Goal: Transaction & Acquisition: Book appointment/travel/reservation

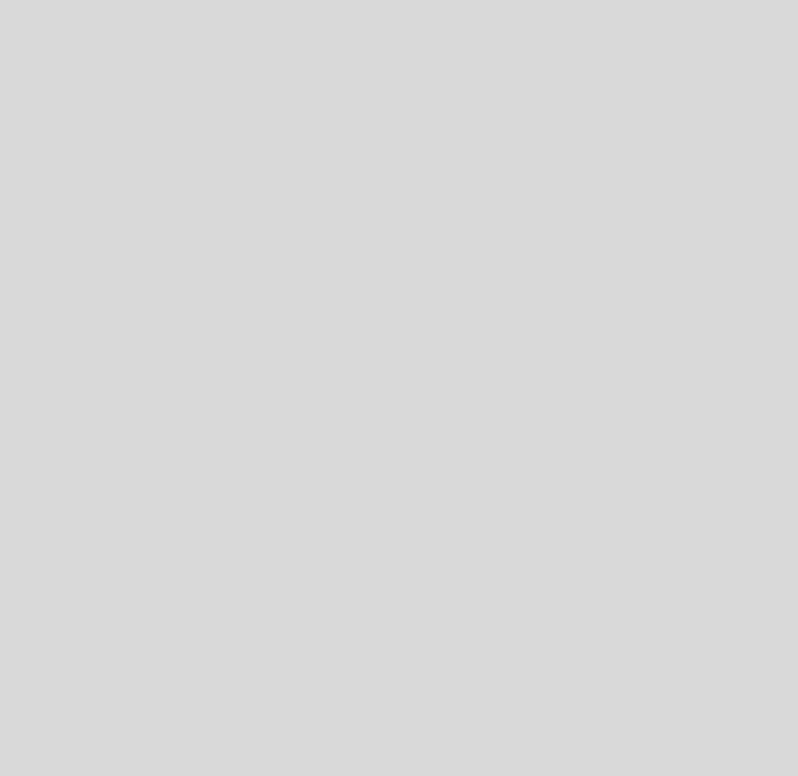
select select "es"
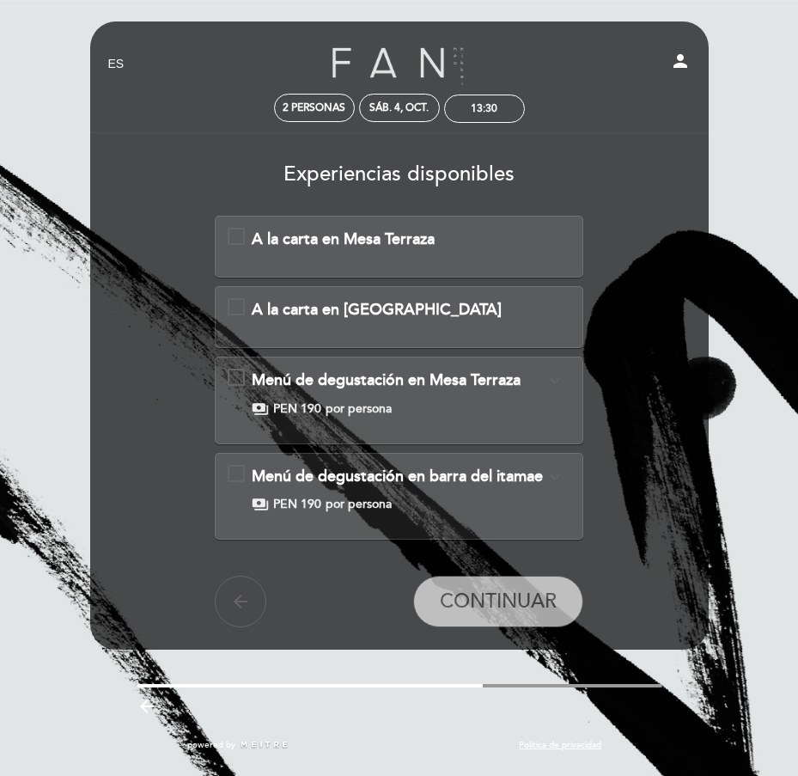
click at [351, 239] on span "A la carta en Mesa Terraza" at bounding box center [343, 238] width 183 height 19
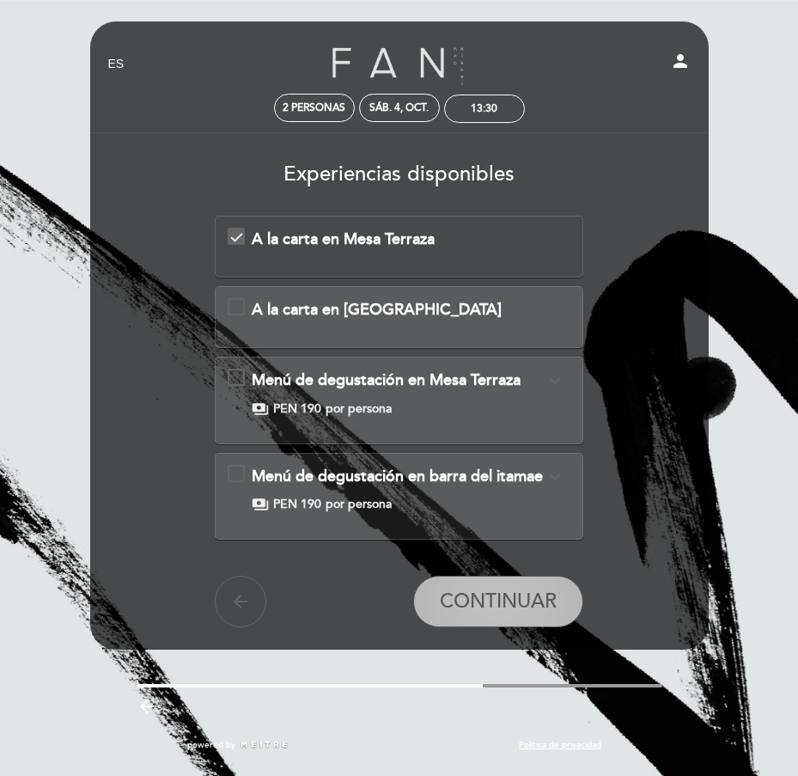
click at [470, 600] on span "CONTINUAR" at bounding box center [498, 601] width 117 height 24
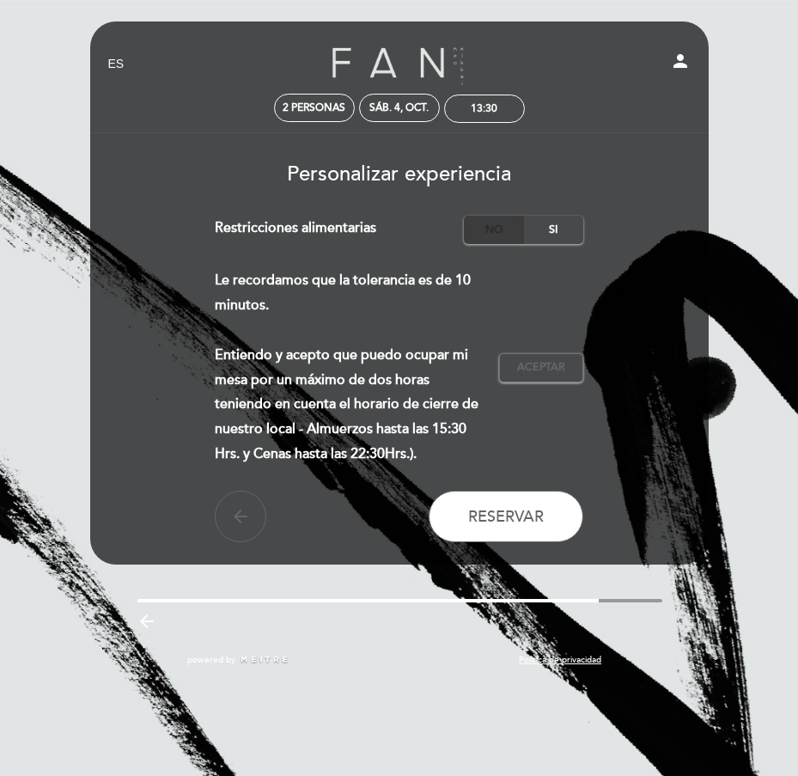
click at [507, 226] on label "No" at bounding box center [494, 230] width 60 height 28
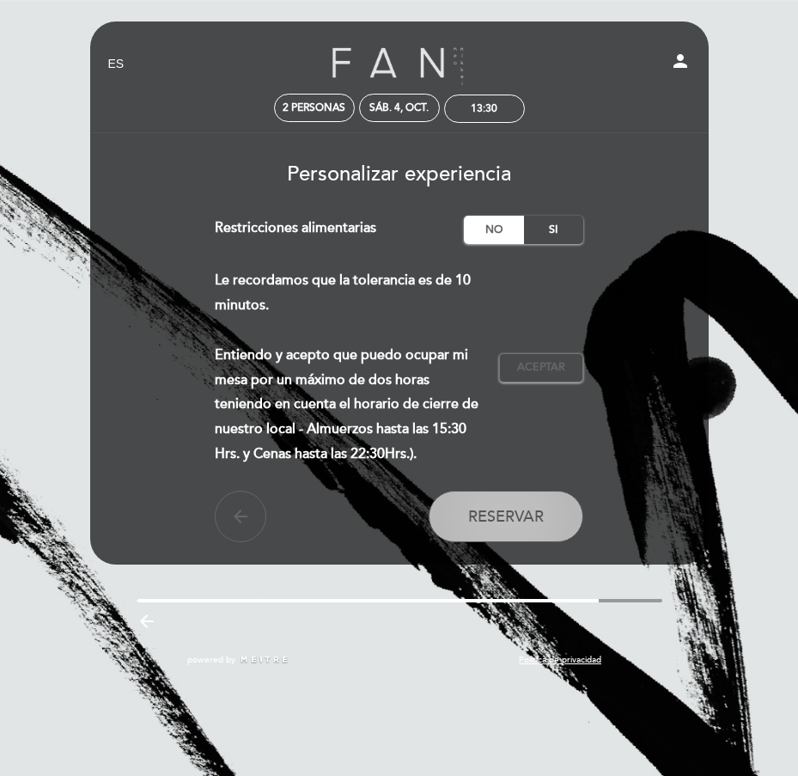
click at [512, 515] on span "Reservar" at bounding box center [506, 516] width 76 height 19
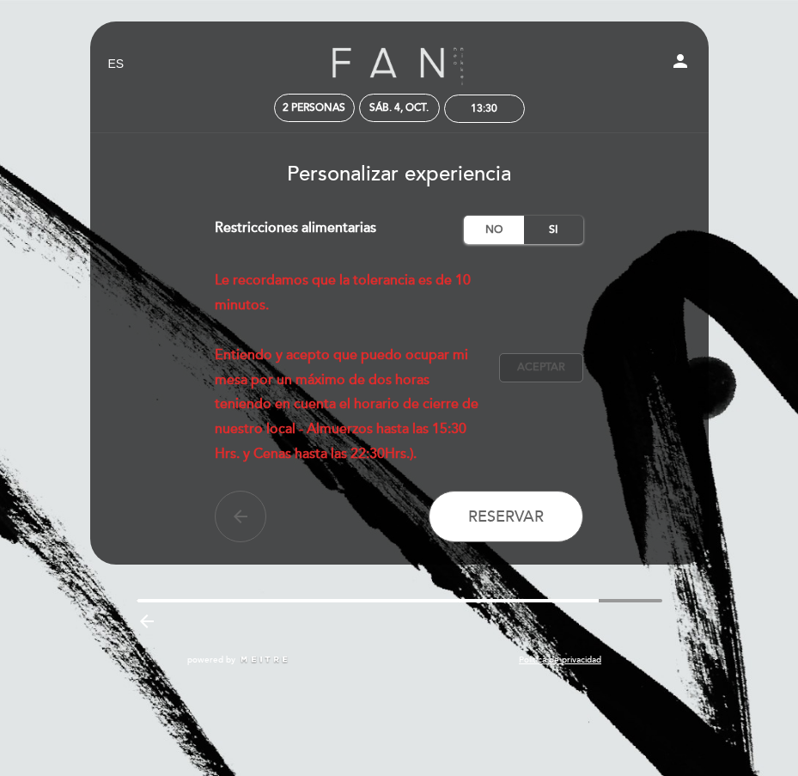
click at [548, 373] on span "Aceptar" at bounding box center [541, 367] width 48 height 15
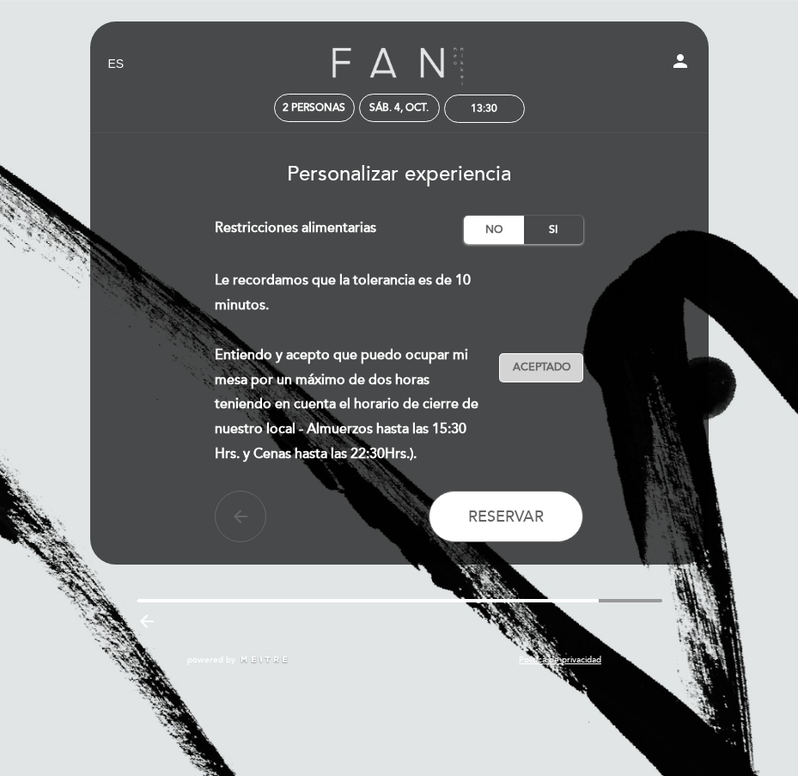
click at [548, 373] on span "Aceptado" at bounding box center [542, 367] width 58 height 15
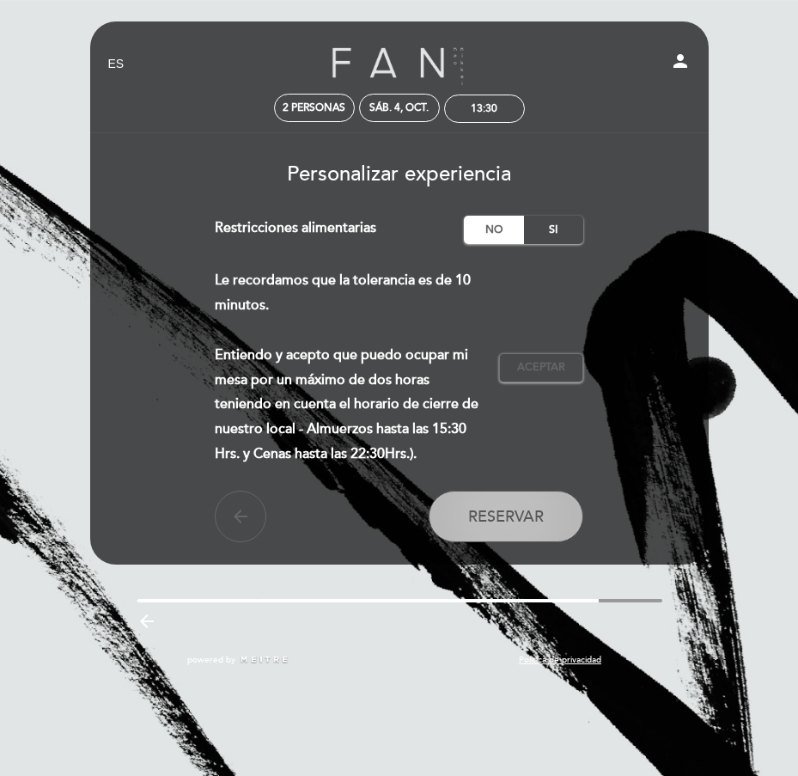
click at [505, 508] on span "Reservar" at bounding box center [506, 516] width 76 height 19
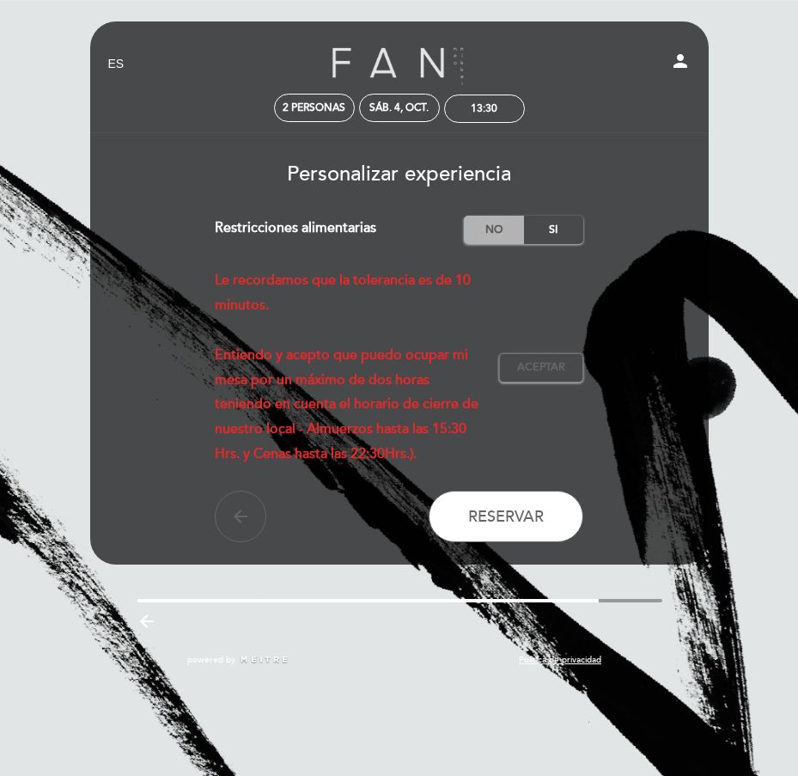
click at [501, 227] on label "No" at bounding box center [494, 230] width 60 height 28
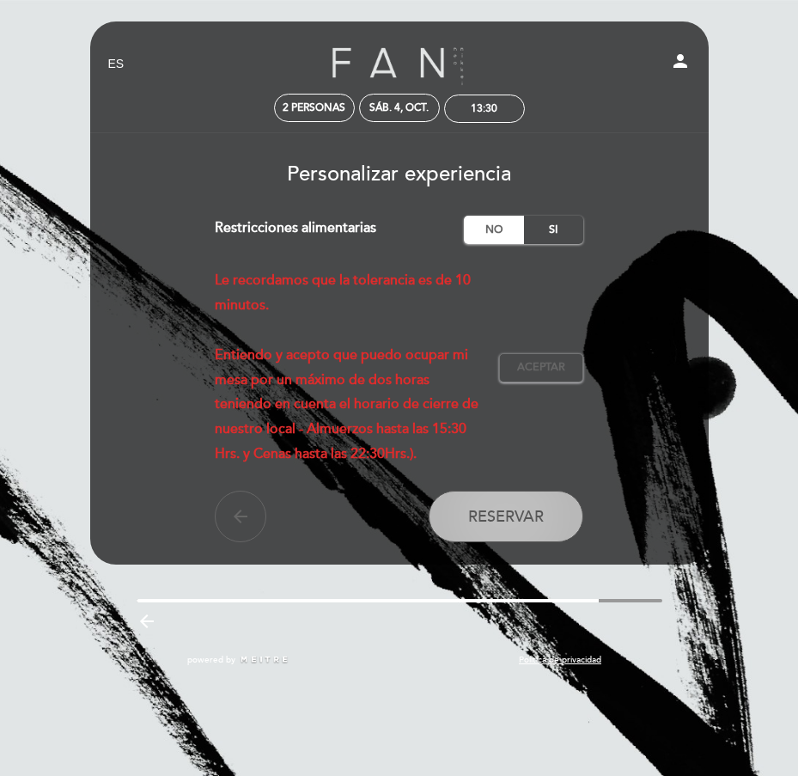
click at [495, 503] on button "Reservar" at bounding box center [506, 517] width 155 height 52
click at [501, 506] on button "Reservar" at bounding box center [506, 517] width 155 height 52
click at [500, 517] on span "Reservar" at bounding box center [506, 516] width 76 height 19
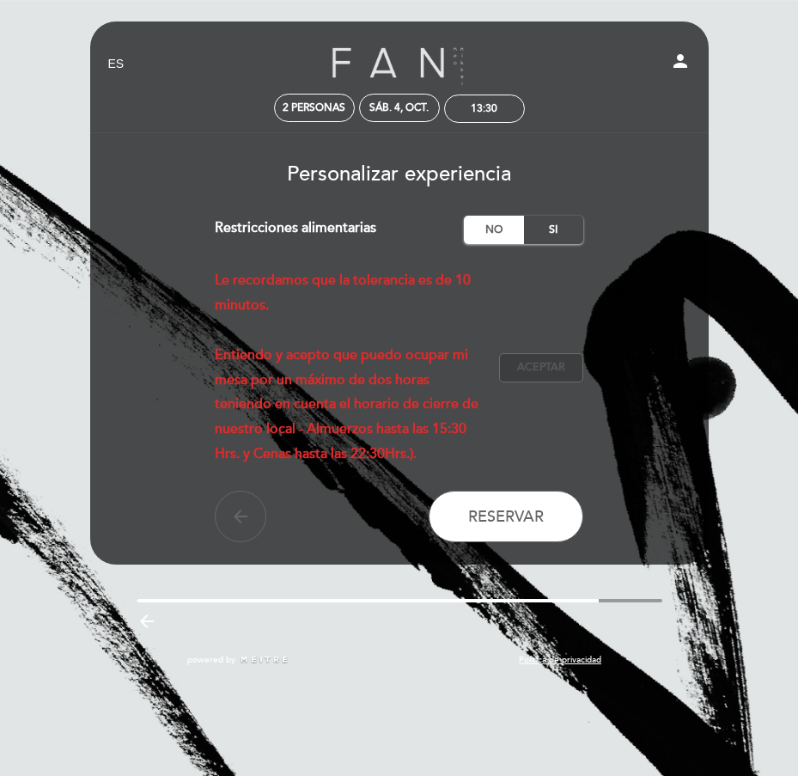
click at [546, 368] on span "Aceptar" at bounding box center [541, 367] width 48 height 15
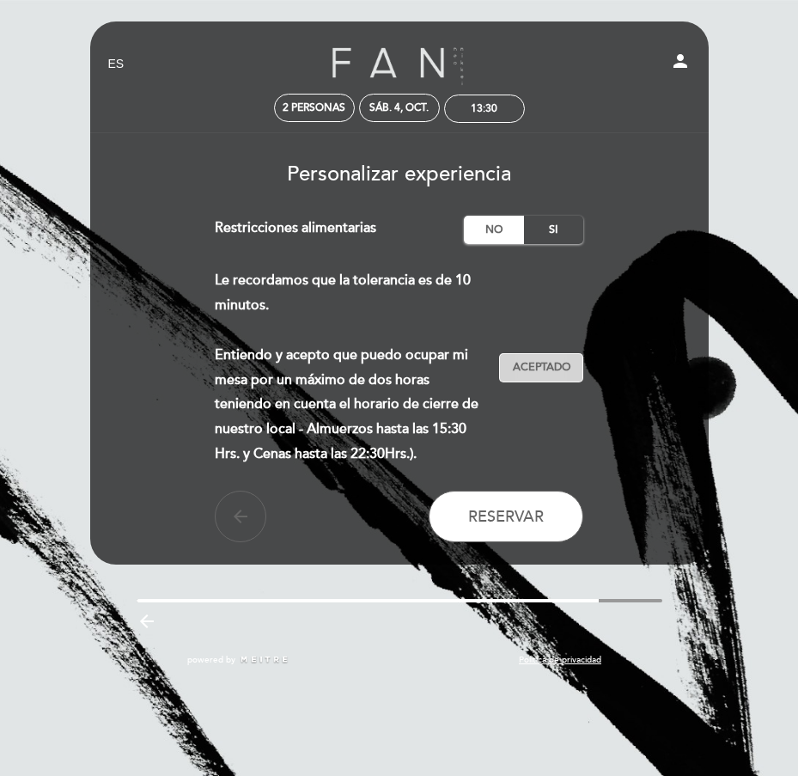
click at [531, 366] on span "Aceptado" at bounding box center [542, 367] width 58 height 15
click at [502, 230] on label "No" at bounding box center [494, 230] width 60 height 28
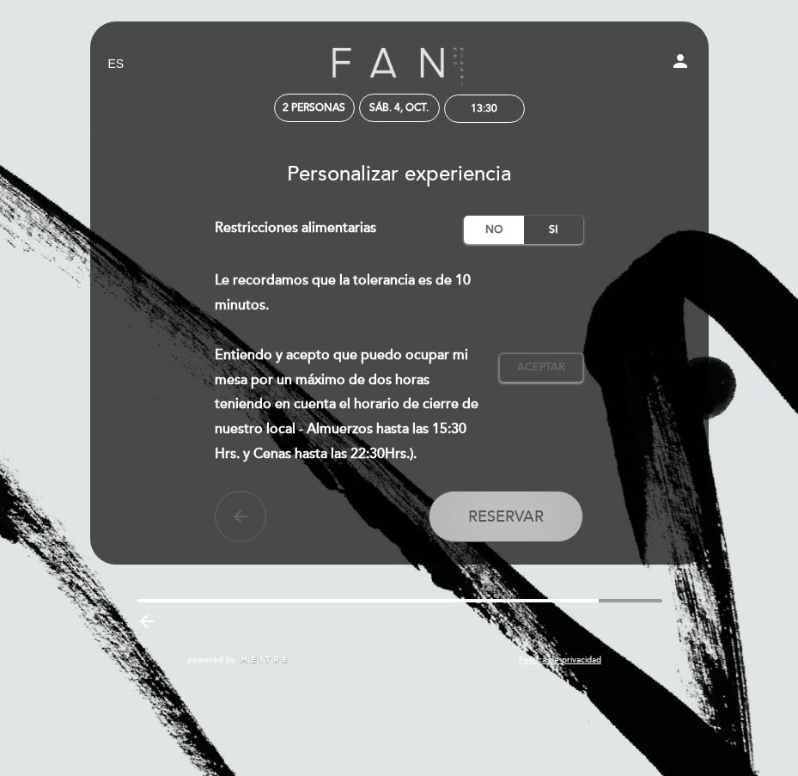
click at [509, 515] on span "Reservar" at bounding box center [506, 516] width 76 height 19
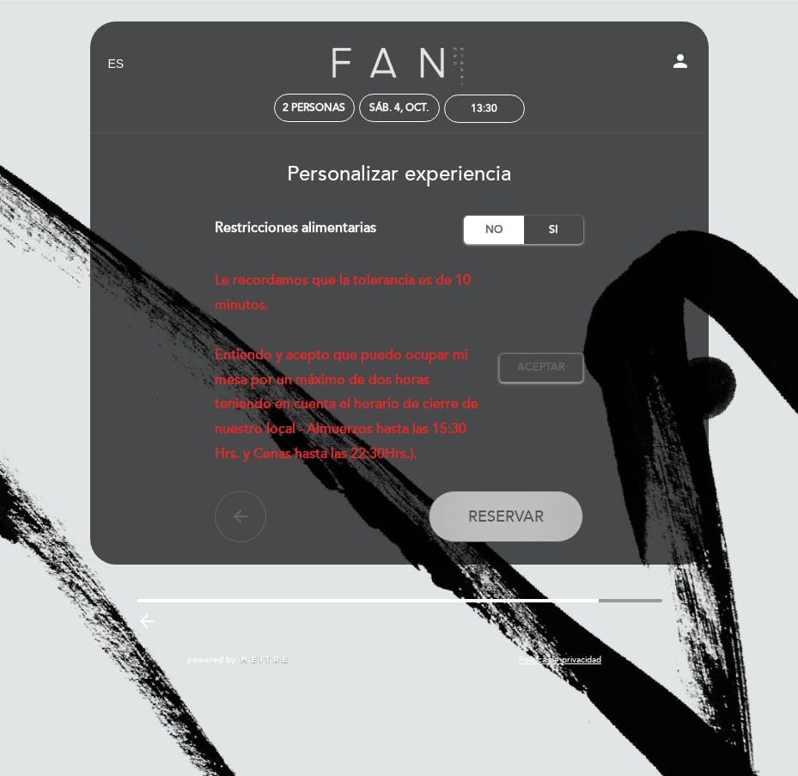
click at [509, 513] on span "Reservar" at bounding box center [506, 516] width 76 height 19
click at [491, 523] on span "Reservar" at bounding box center [506, 516] width 76 height 19
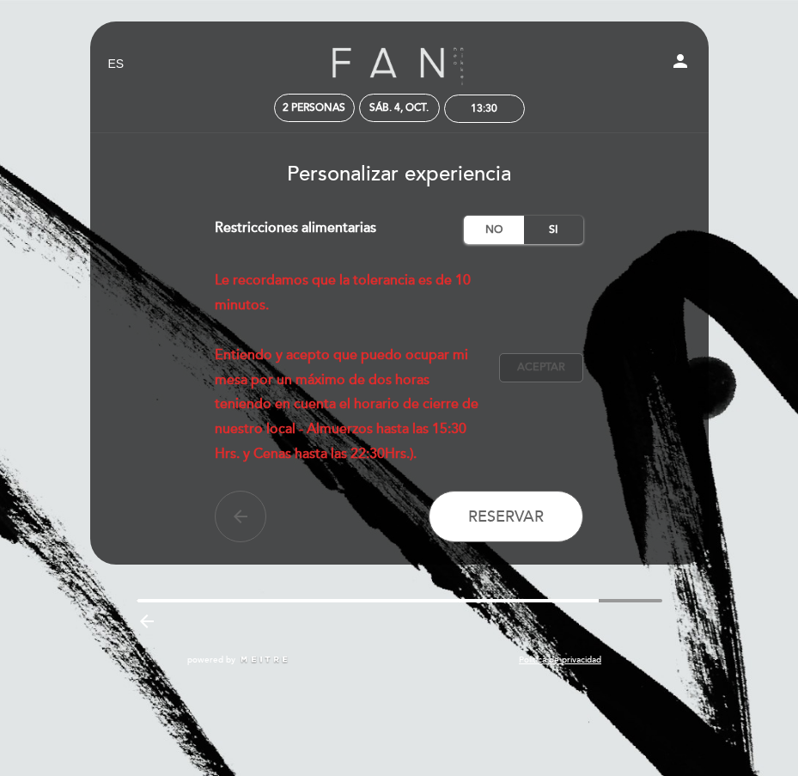
click at [564, 370] on span "Aceptar" at bounding box center [541, 367] width 48 height 15
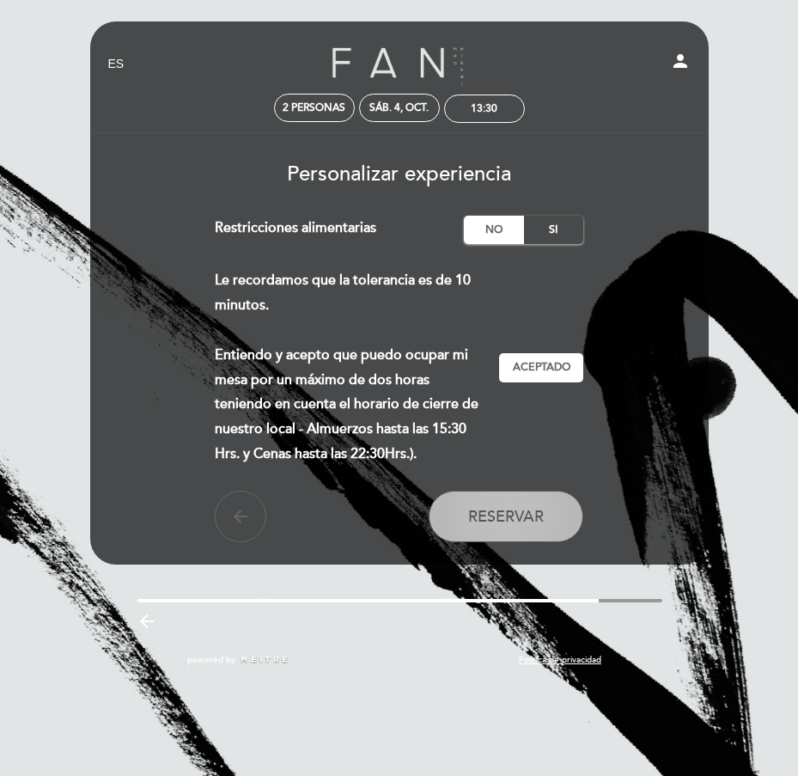
click at [509, 514] on span "Reservar" at bounding box center [506, 516] width 76 height 19
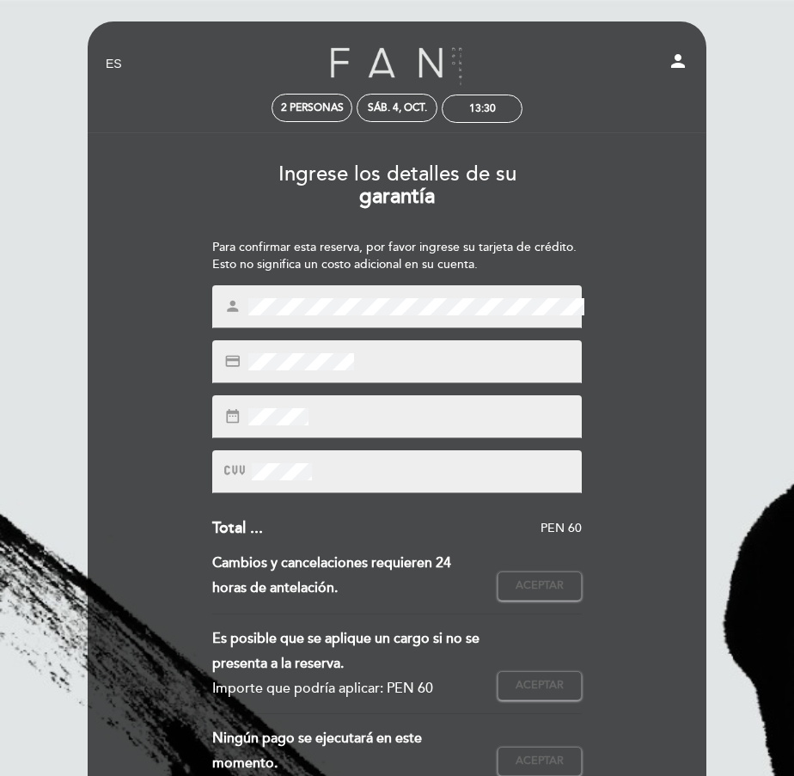
click at [314, 351] on div "credit_card" at bounding box center [396, 361] width 369 height 43
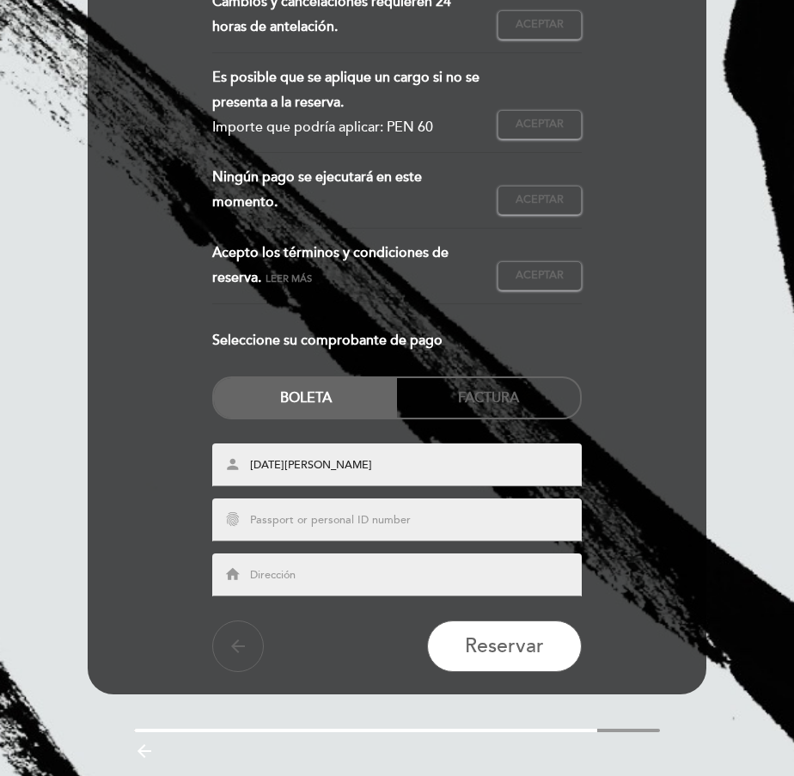
scroll to position [599, 0]
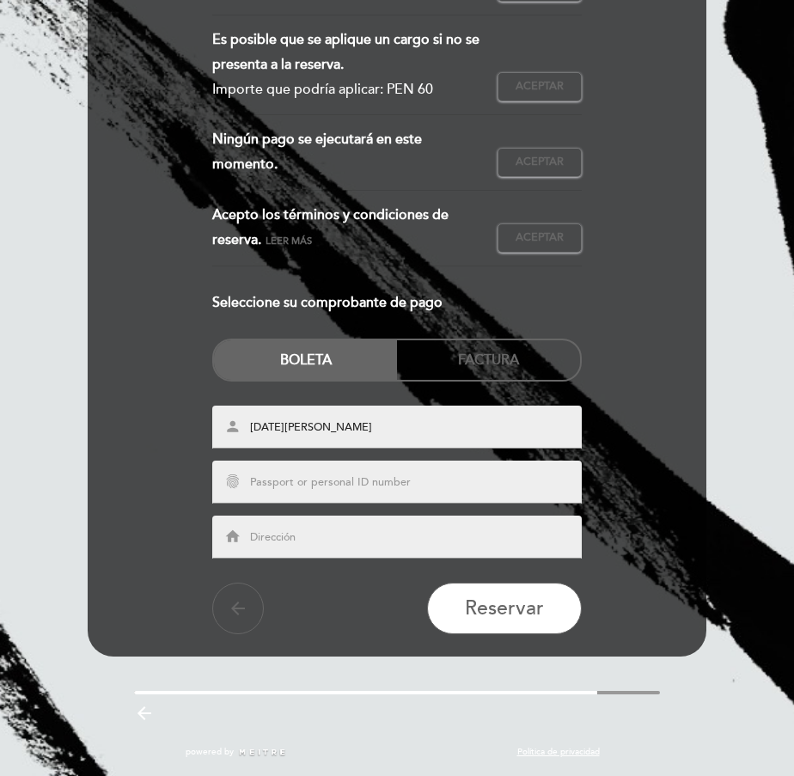
click at [285, 485] on input "text" at bounding box center [416, 482] width 336 height 17
type input "dni 07789877"
click at [301, 531] on input "text" at bounding box center [416, 537] width 336 height 17
type input "[GEOGRAPHIC_DATA] 1109"
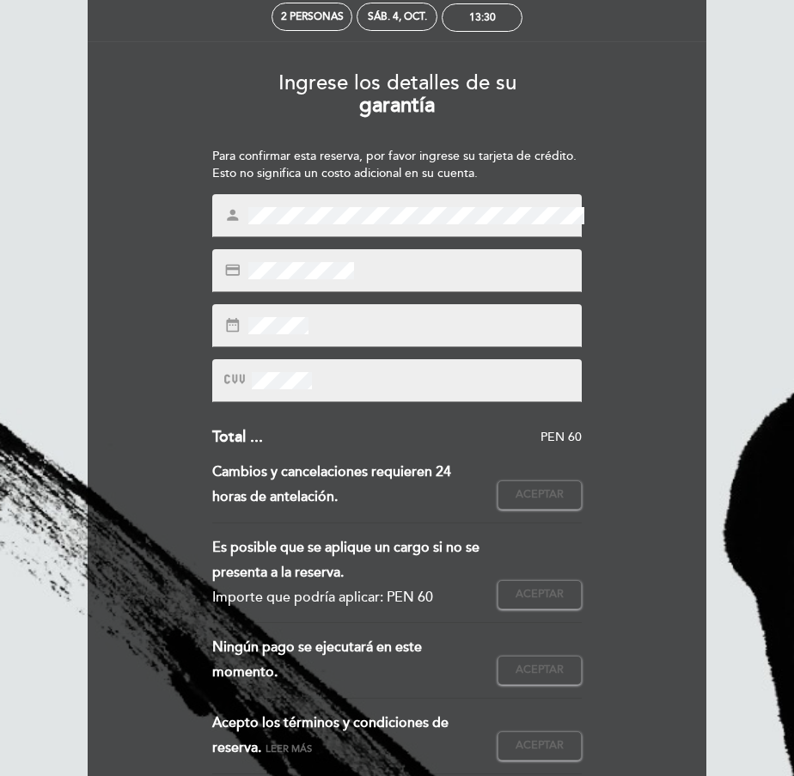
scroll to position [83, 0]
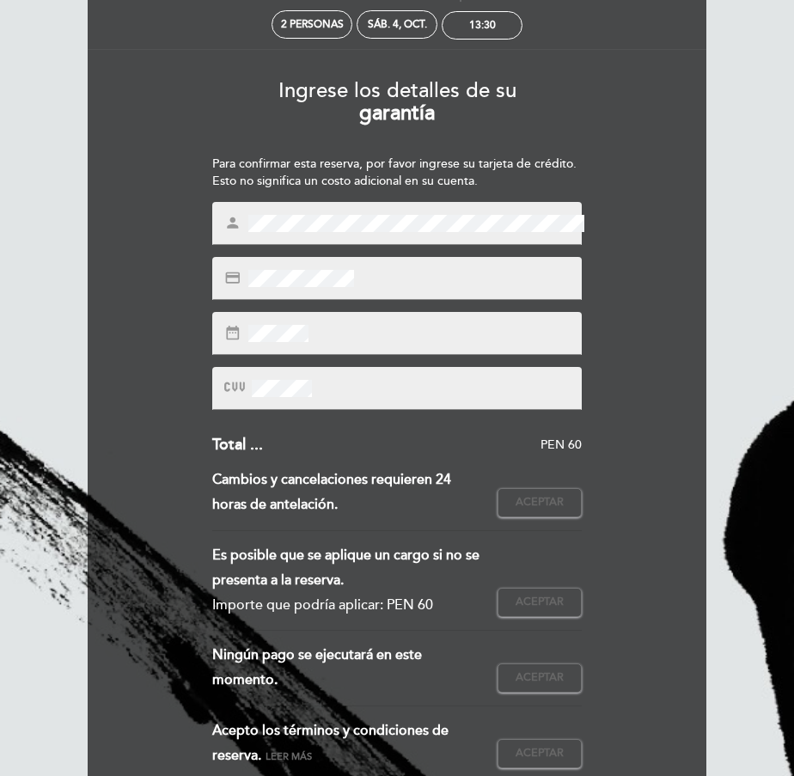
click at [294, 298] on div "credit_card" at bounding box center [396, 278] width 369 height 43
click at [250, 388] on span at bounding box center [280, 388] width 64 height 18
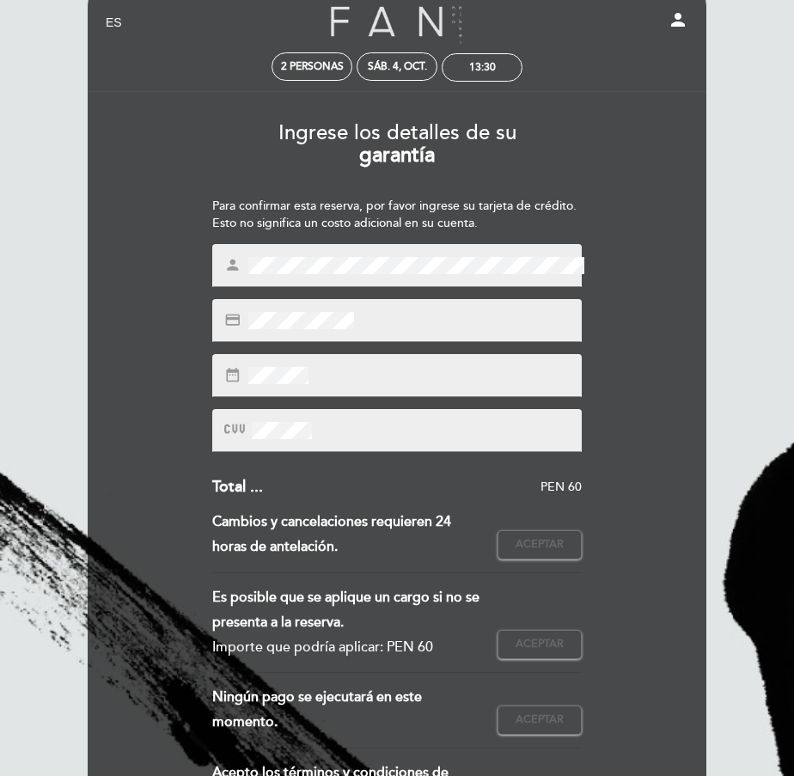
scroll to position [0, 0]
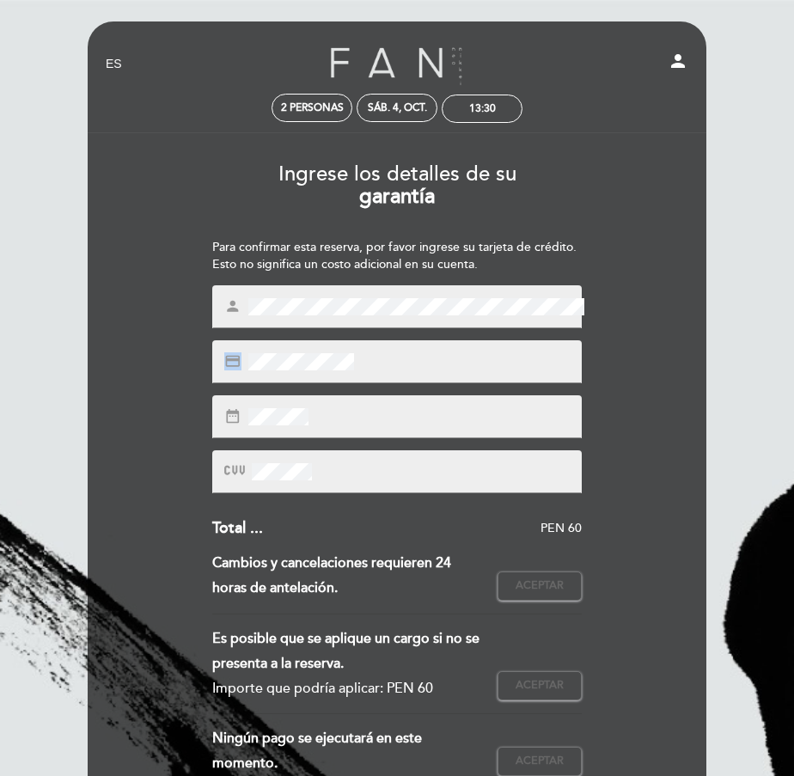
drag, startPoint x: 405, startPoint y: 357, endPoint x: 124, endPoint y: 340, distance: 281.4
click at [122, 342] on div "Ingrese los detalles de su garantía Para confirmar esta reserva, por favor ingr…" at bounding box center [397, 692] width 594 height 1082
click at [354, 357] on span at bounding box center [299, 361] width 109 height 18
click at [155, 366] on div "Ingrese los detalles de su garantía Para confirmar esta reserva, por favor ingr…" at bounding box center [397, 692] width 594 height 1082
drag, startPoint x: 357, startPoint y: 359, endPoint x: 212, endPoint y: 347, distance: 145.7
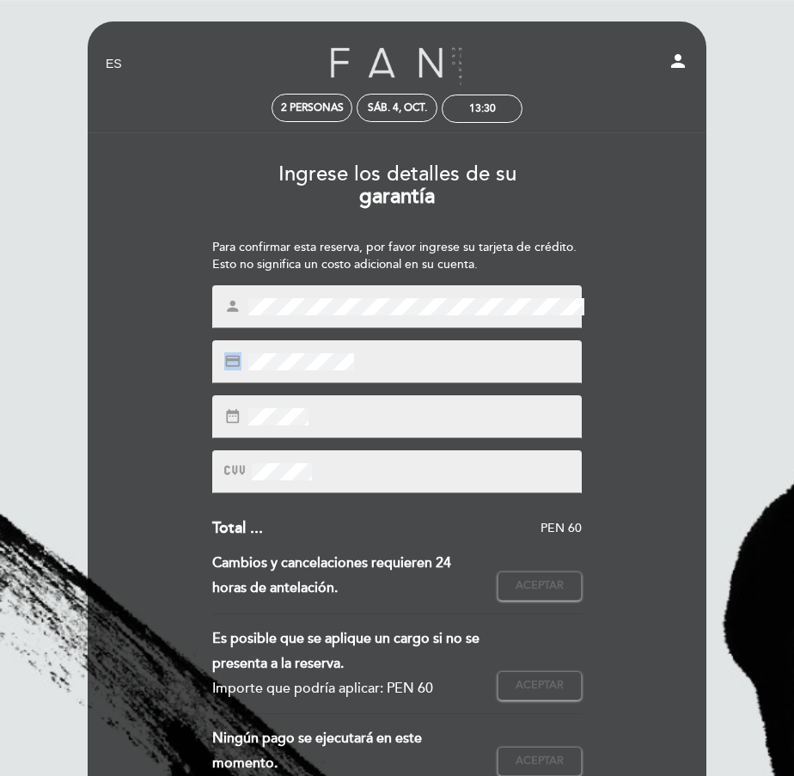
click at [208, 350] on div "Ingrese los detalles de su garantía Para confirmar esta reserva, por favor ingr…" at bounding box center [397, 692] width 594 height 1082
click at [320, 458] on div at bounding box center [396, 471] width 369 height 43
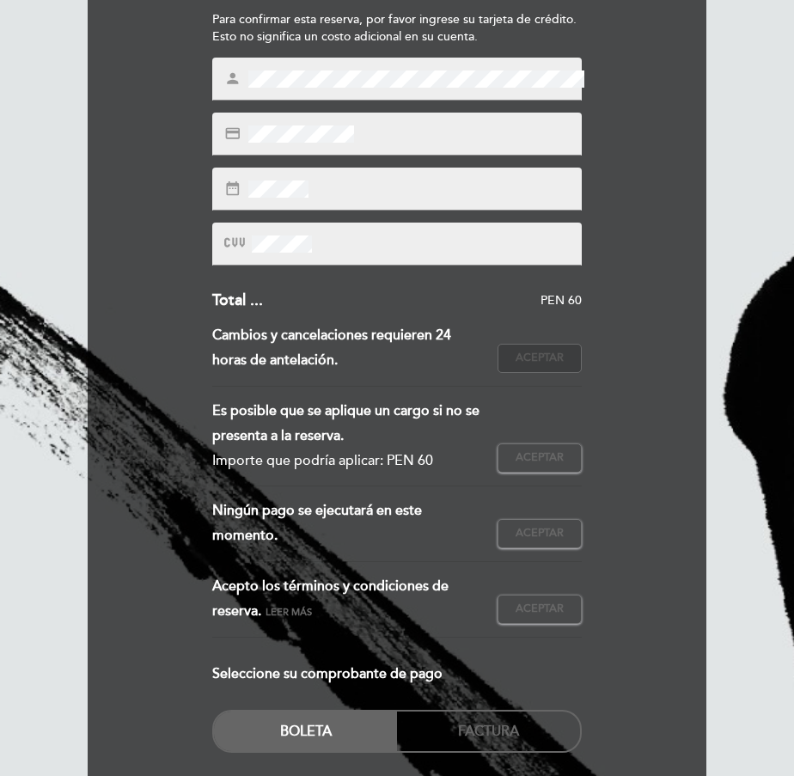
scroll to position [258, 0]
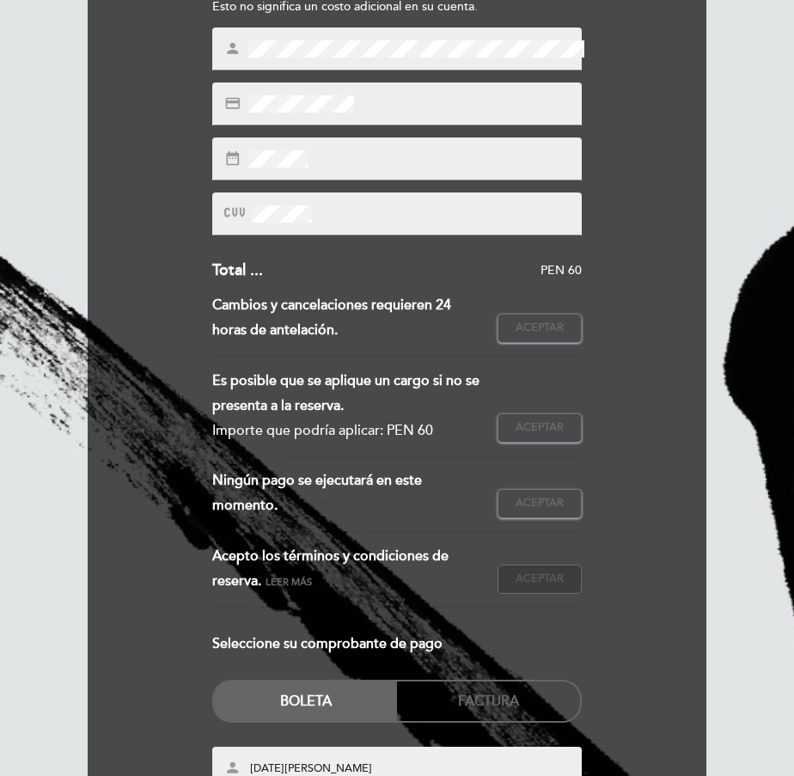
click at [535, 573] on span "Aceptar" at bounding box center [539, 578] width 48 height 15
click at [545, 507] on span "Aceptar" at bounding box center [539, 503] width 48 height 15
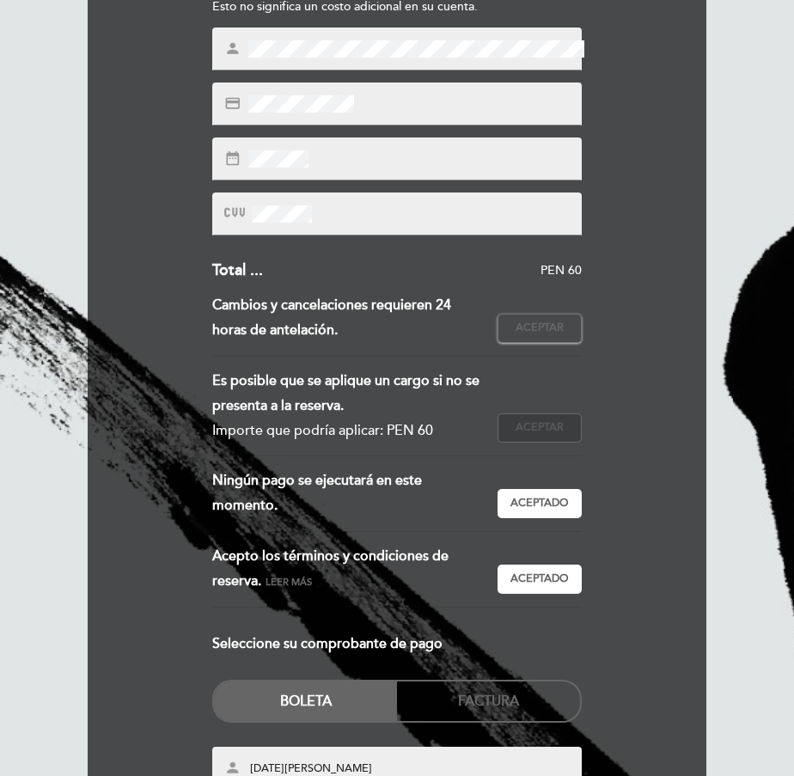
click at [542, 436] on button "Aceptar Aceptado" at bounding box center [539, 427] width 84 height 29
click at [558, 337] on button "Aceptar Aceptado" at bounding box center [539, 328] width 84 height 29
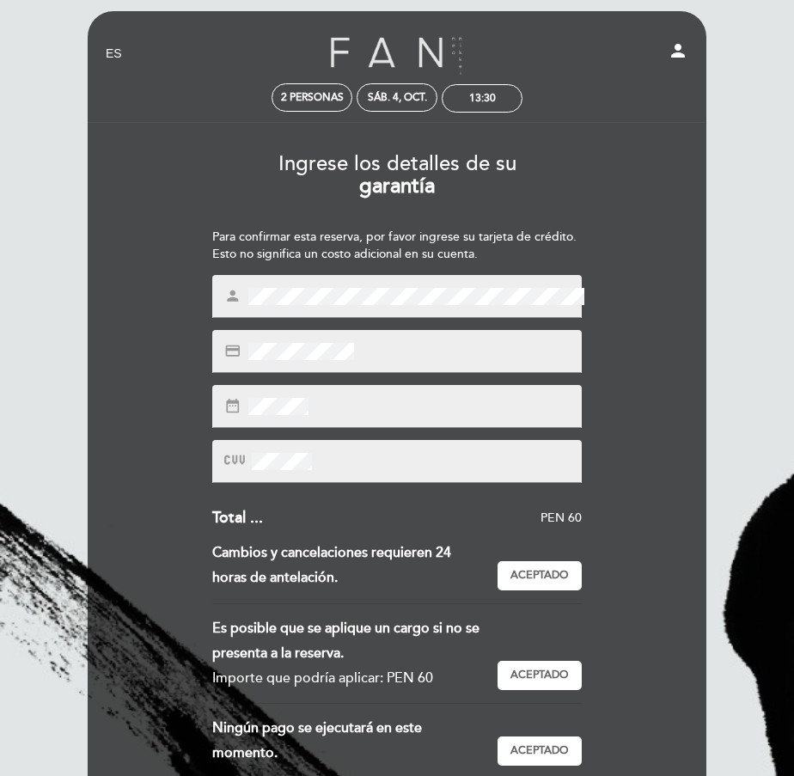
scroll to position [0, 0]
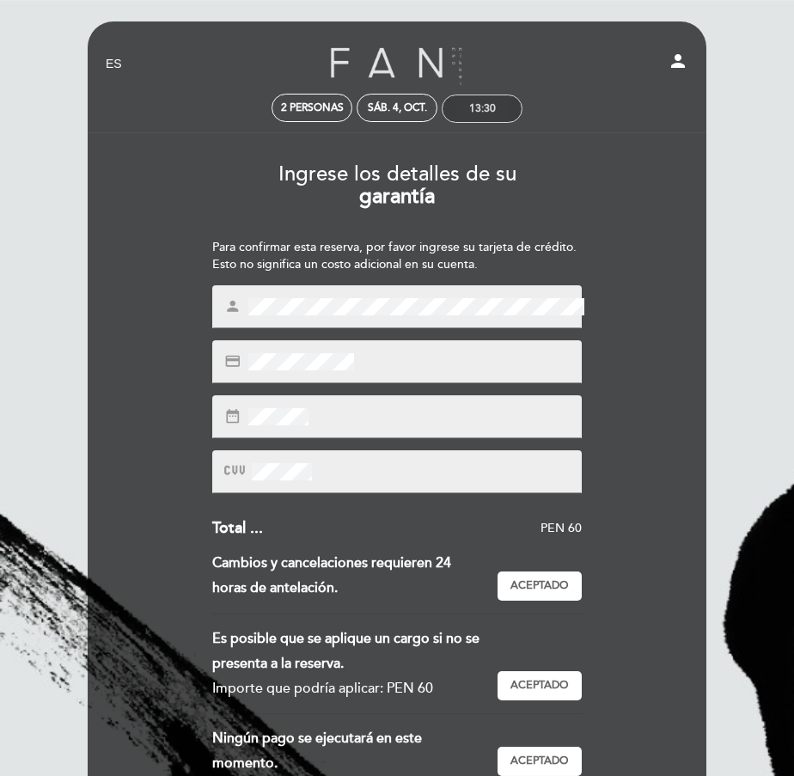
click at [494, 112] on div "13:30" at bounding box center [482, 108] width 27 height 13
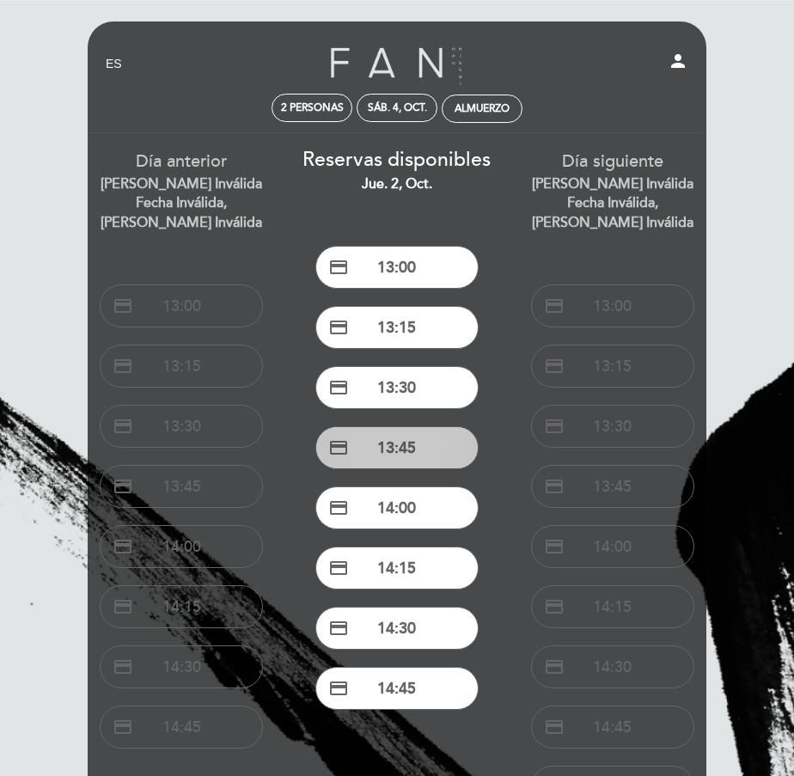
click at [403, 442] on button "credit_card 13:45" at bounding box center [396, 447] width 163 height 43
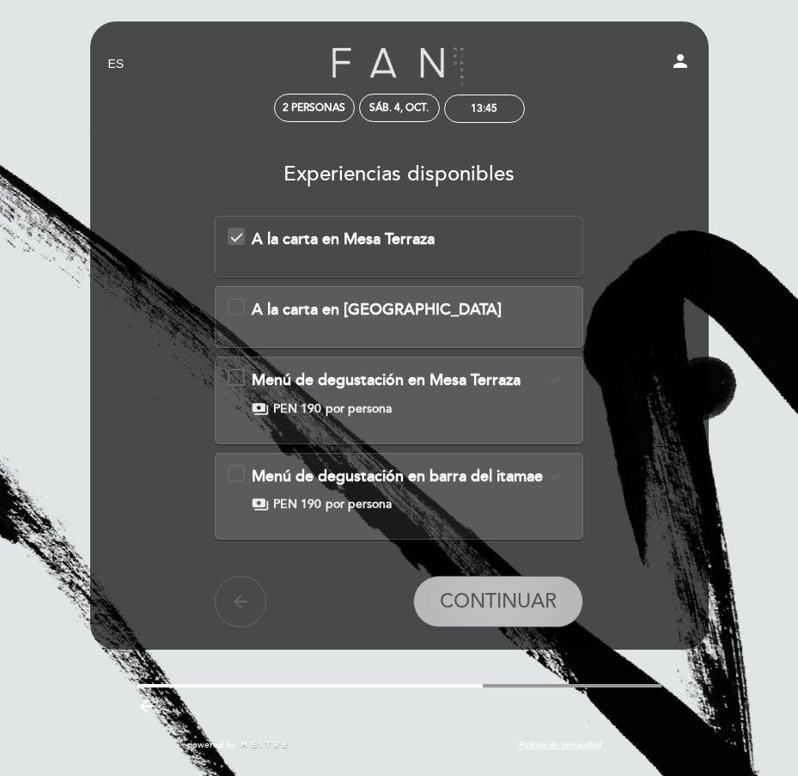
click at [496, 588] on button "CONTINUAR" at bounding box center [498, 602] width 170 height 52
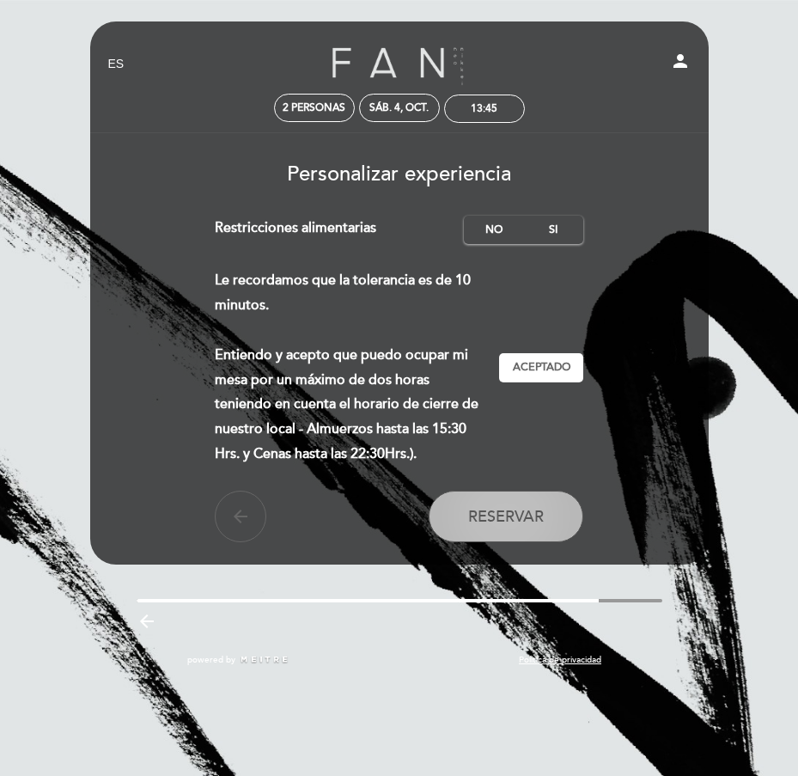
click at [523, 521] on span "Reservar" at bounding box center [506, 516] width 76 height 19
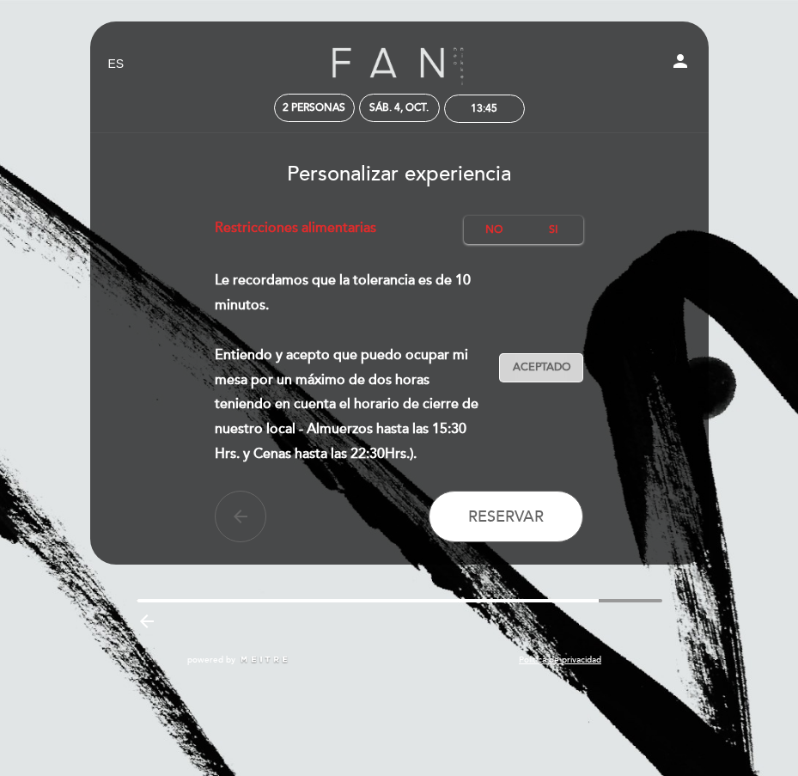
click at [539, 370] on span "Aceptado" at bounding box center [542, 367] width 58 height 15
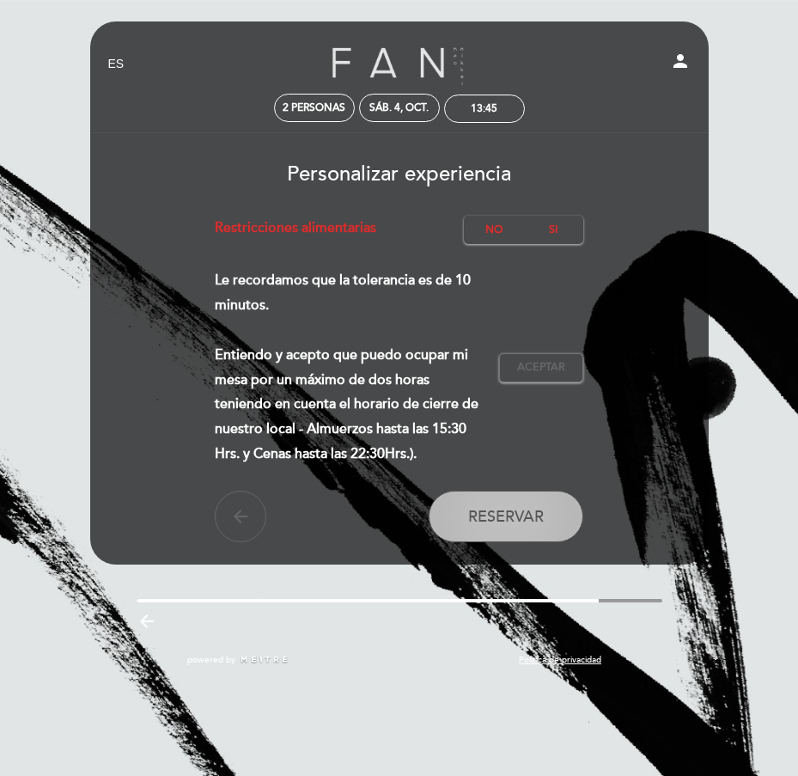
click at [525, 509] on span "Reservar" at bounding box center [506, 516] width 76 height 19
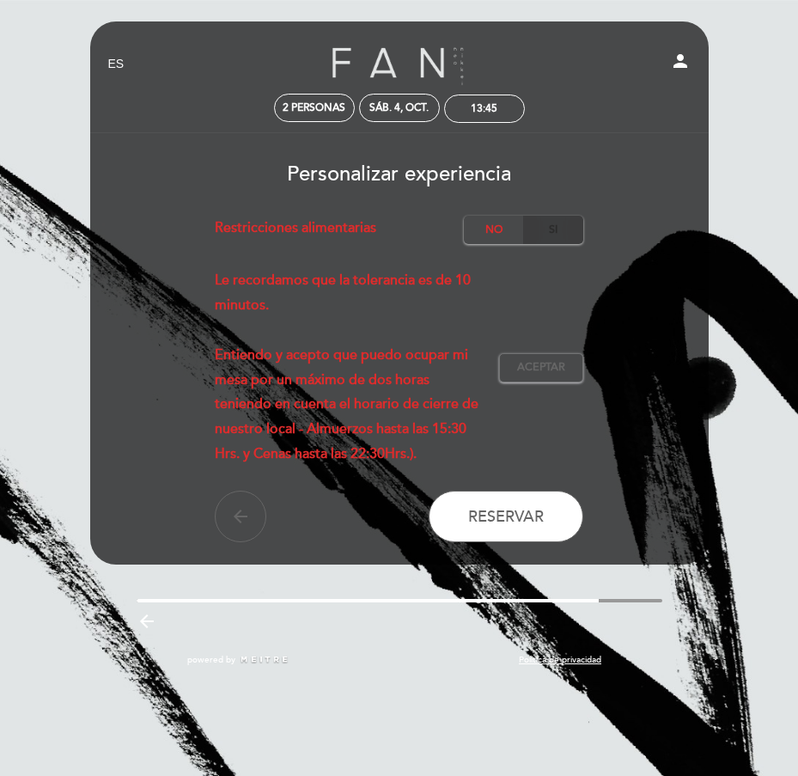
click at [551, 235] on label "Si" at bounding box center [553, 230] width 60 height 28
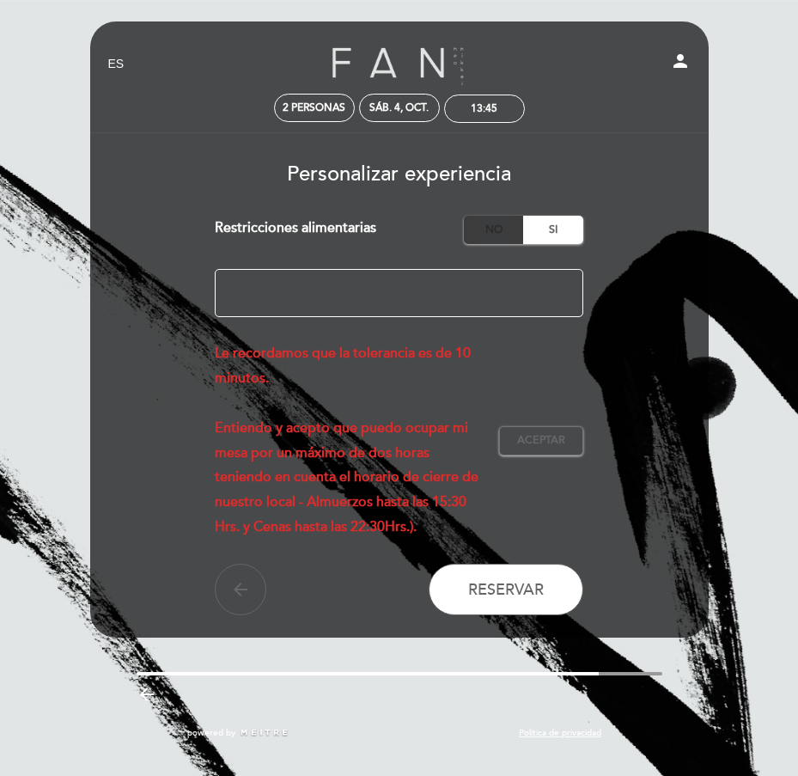
click at [499, 222] on label "No" at bounding box center [494, 230] width 60 height 28
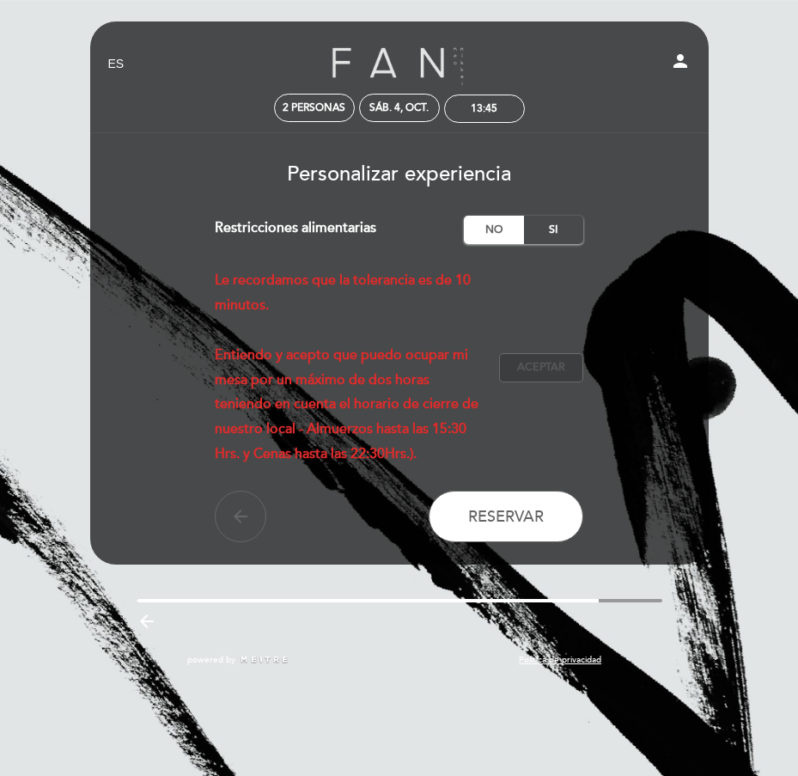
click at [558, 364] on span "Aceptar" at bounding box center [541, 367] width 48 height 15
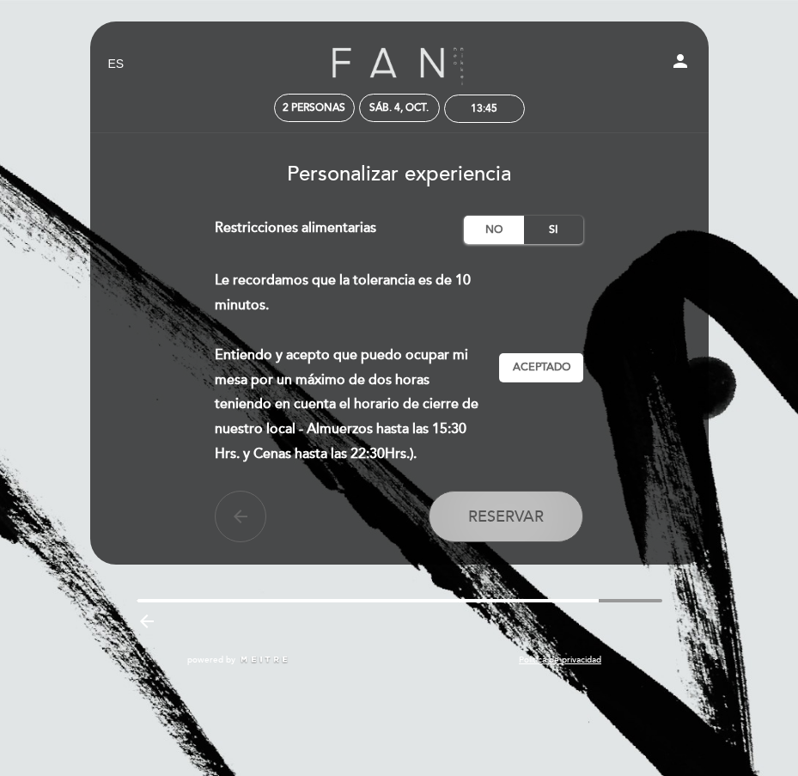
click at [524, 533] on button "Reservar" at bounding box center [506, 517] width 155 height 52
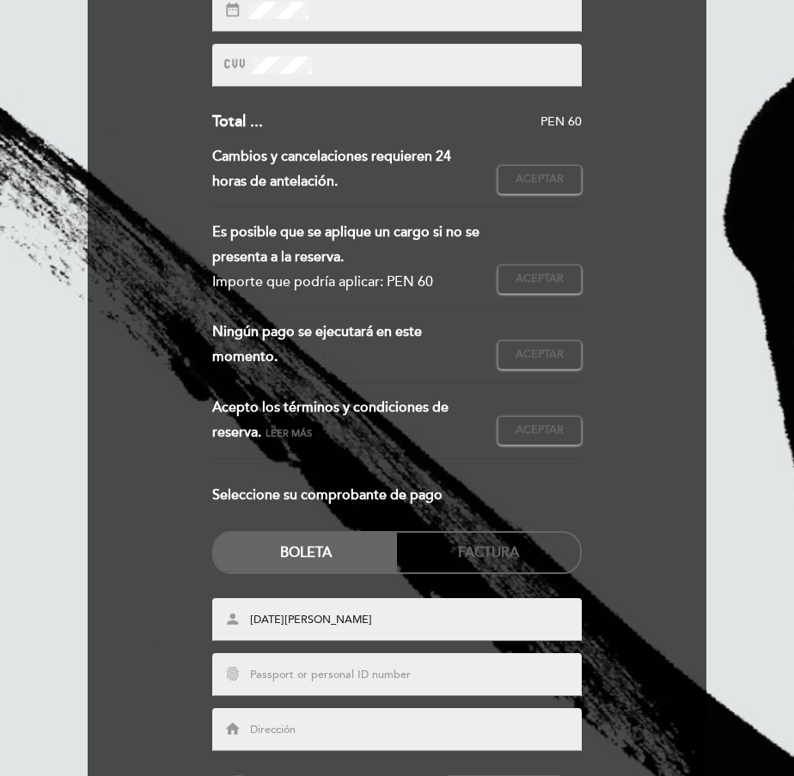
scroll to position [599, 0]
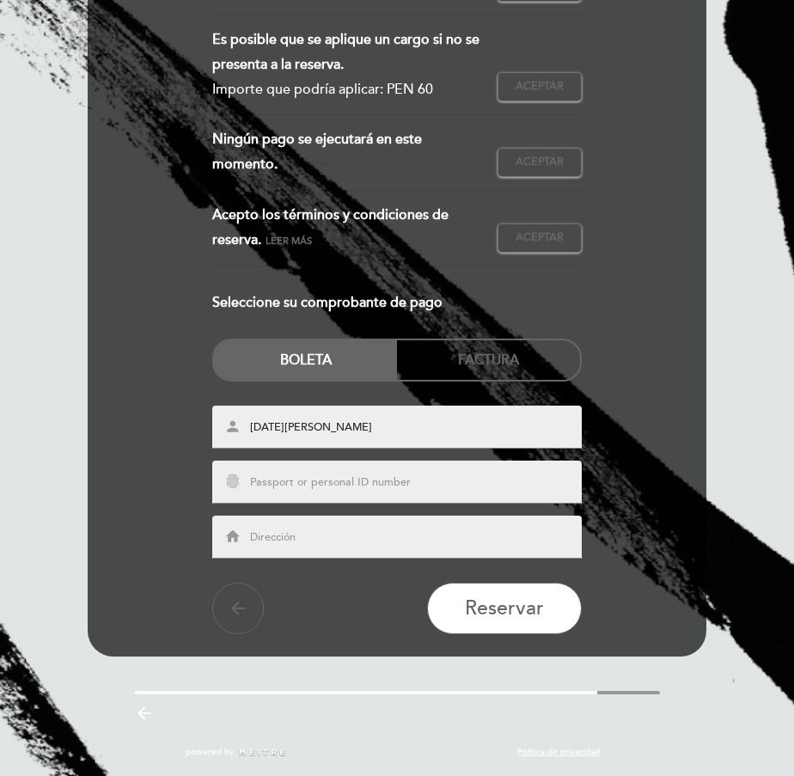
click at [328, 480] on input "text" at bounding box center [416, 482] width 336 height 17
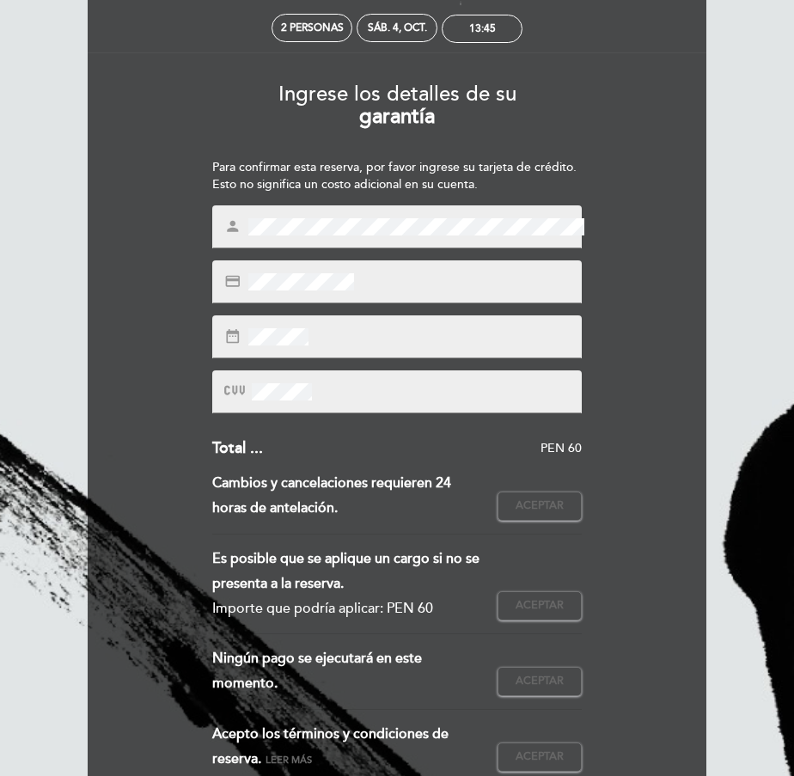
scroll to position [0, 0]
